Goal: Navigation & Orientation: Go to known website

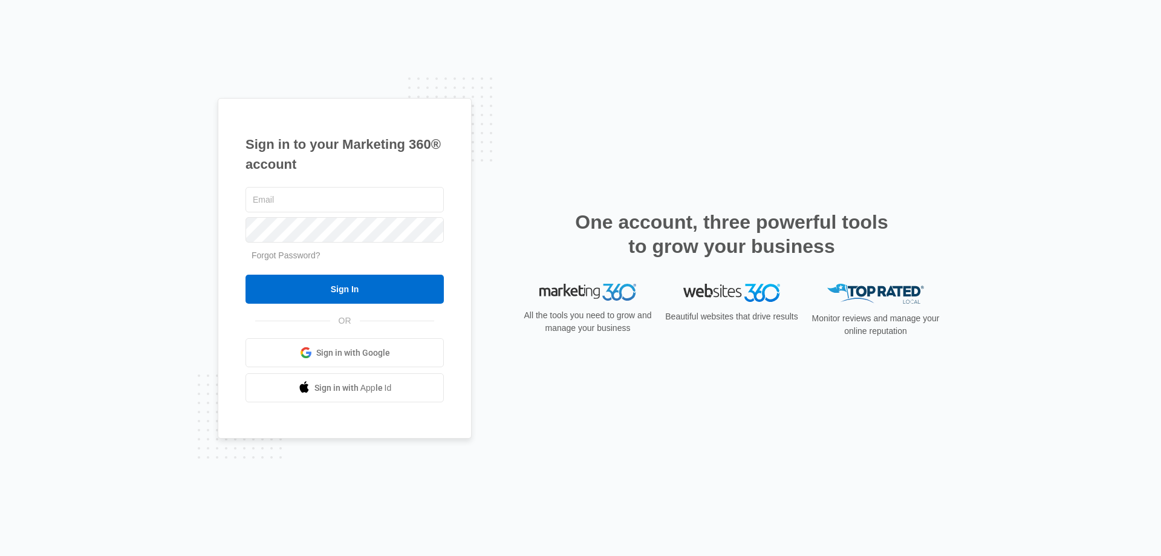
click at [369, 360] on link "Sign in with Google" at bounding box center [344, 352] width 198 height 29
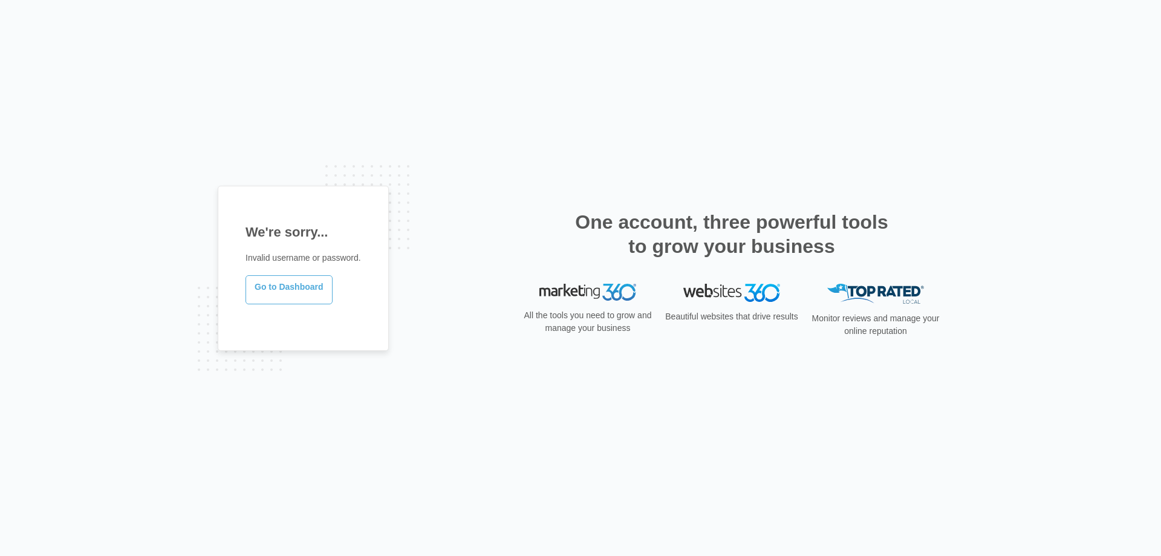
click at [301, 283] on link "Go to Dashboard" at bounding box center [288, 289] width 87 height 29
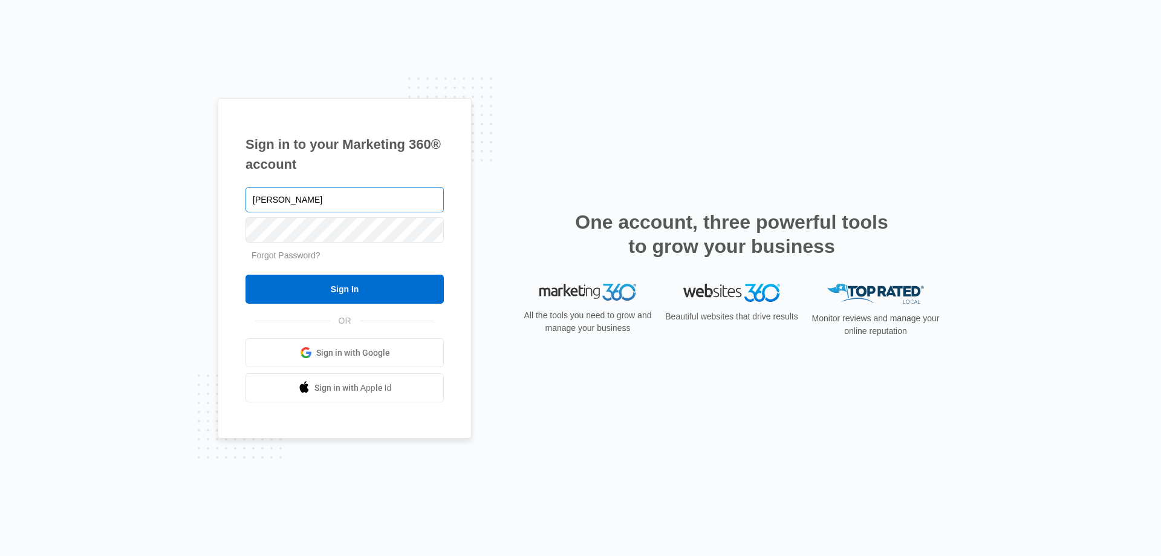
type input "[PERSON_NAME]"
click at [221, 228] on div "Sign in to your Marketing 360® account Molly Forgot Password? Sign In OR Sign i…" at bounding box center [345, 268] width 254 height 341
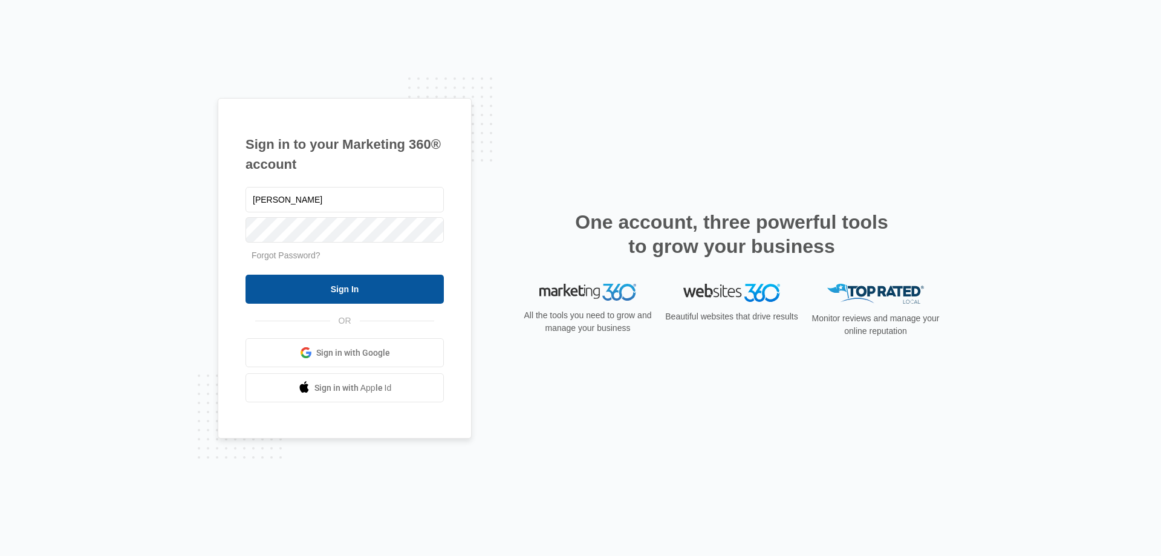
click at [349, 290] on input "Sign In" at bounding box center [344, 288] width 198 height 29
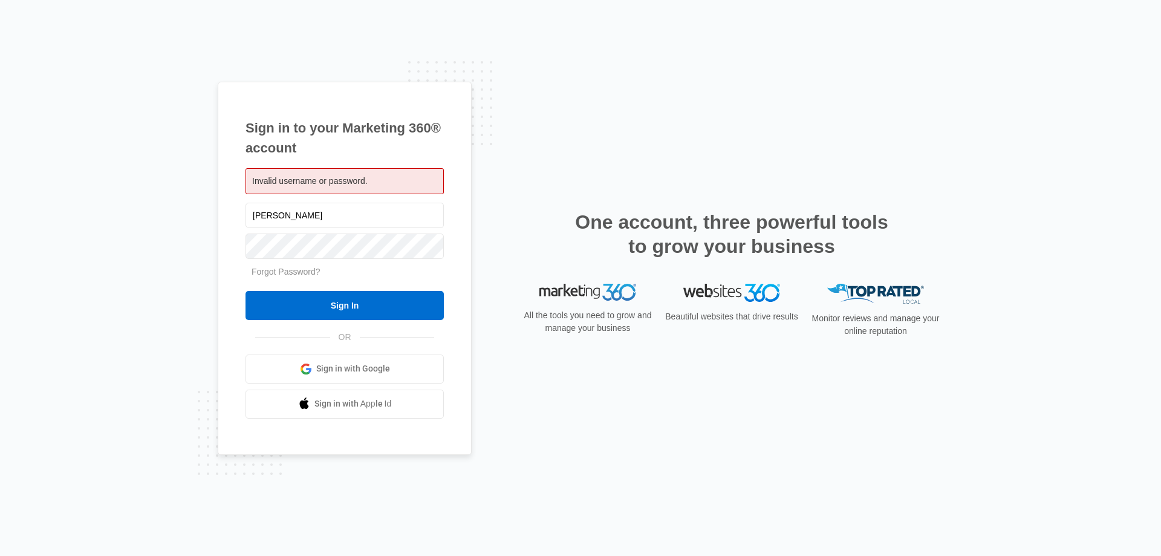
click at [336, 174] on div "Invalid username or password." at bounding box center [344, 181] width 198 height 26
click at [365, 180] on span "Invalid username or password." at bounding box center [309, 181] width 115 height 10
click at [357, 179] on span "Invalid username or password." at bounding box center [309, 181] width 115 height 10
drag, startPoint x: 276, startPoint y: 514, endPoint x: 251, endPoint y: 478, distance: 43.9
click at [269, 513] on div "Sign in to your Marketing 360® account Invalid username or password. Molly Forg…" at bounding box center [580, 278] width 1161 height 556
